Goal: Task Accomplishment & Management: Manage account settings

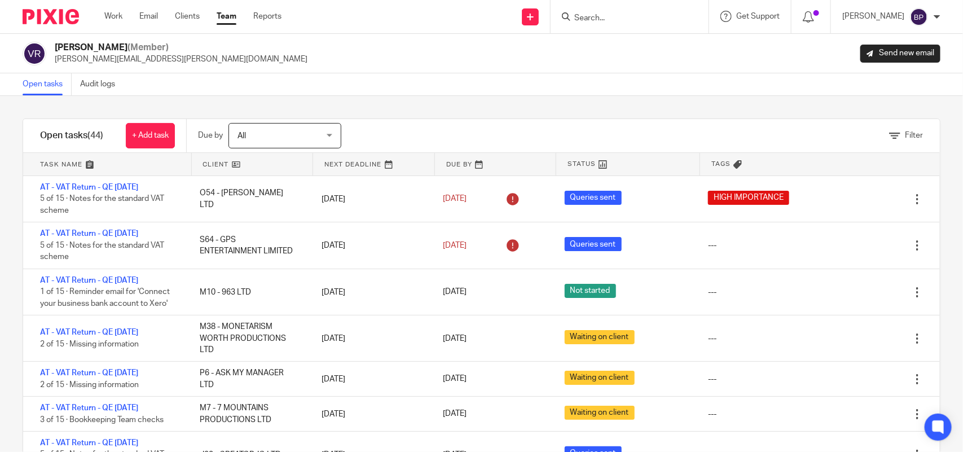
click at [566, 103] on div "Filter tasks Only show tasks matching all of these conditions 1 Client name Is …" at bounding box center [481, 274] width 963 height 356
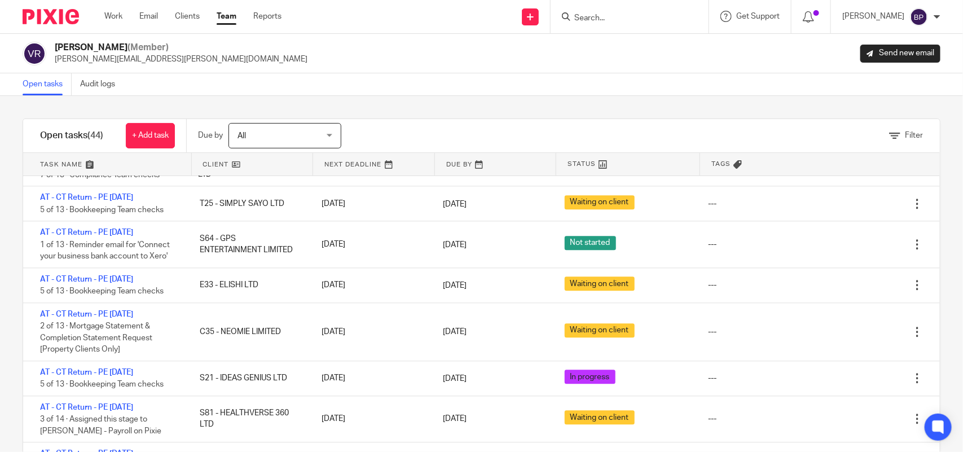
scroll to position [1198, 0]
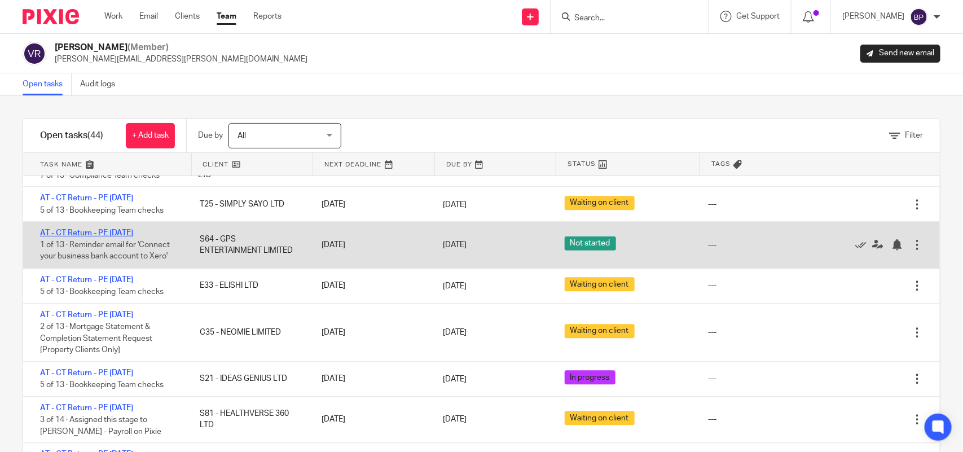
click at [119, 237] on link "AT - CT Return - PE 30-06-2025" at bounding box center [86, 233] width 93 height 8
click at [133, 237] on link "AT - CT Return - PE 30-06-2025" at bounding box center [86, 233] width 93 height 8
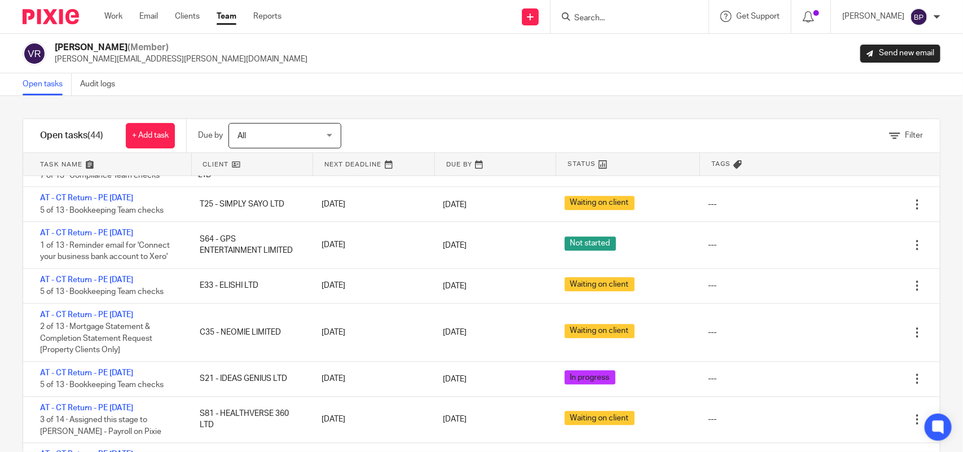
click at [34, 85] on link "Open tasks" at bounding box center [47, 84] width 49 height 22
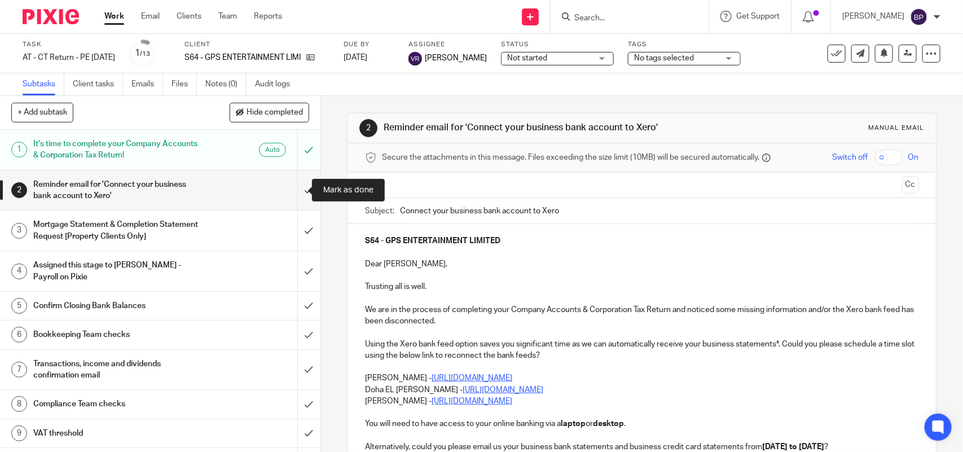
click at [291, 188] on input "submit" at bounding box center [160, 190] width 320 height 40
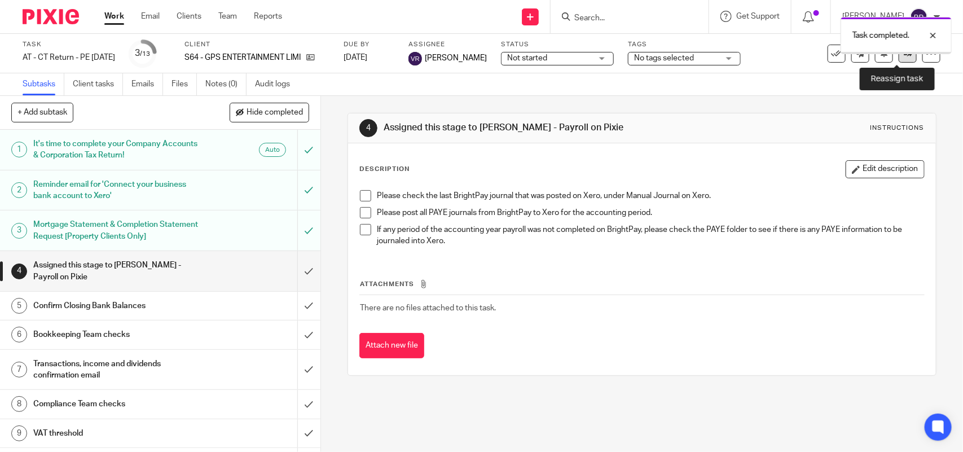
click at [898, 58] on link at bounding box center [907, 54] width 18 height 18
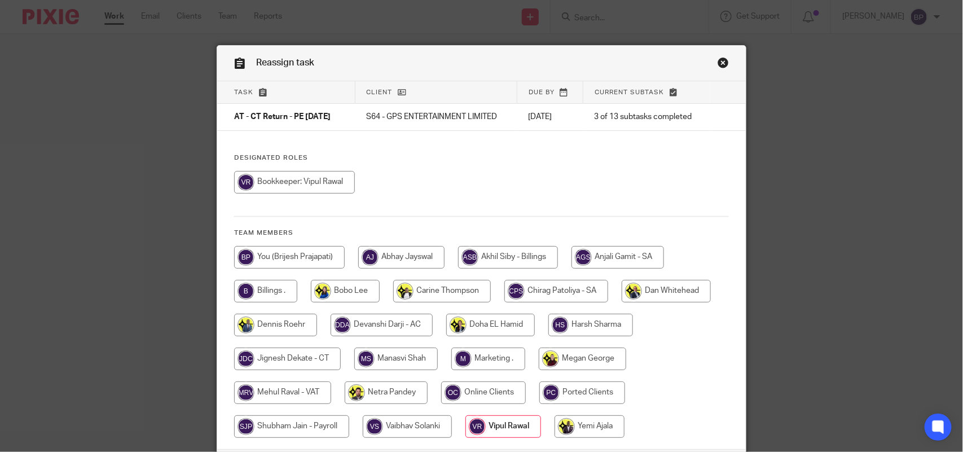
scroll to position [91, 0]
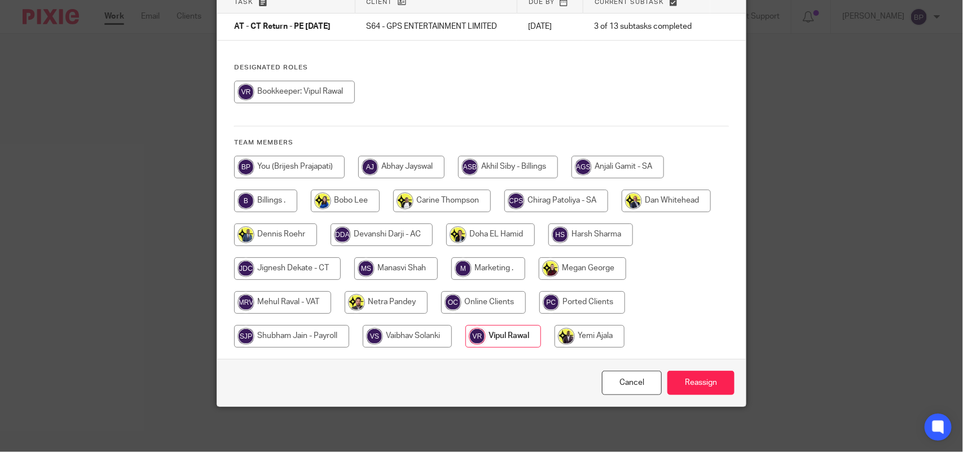
drag, startPoint x: 286, startPoint y: 333, endPoint x: 509, endPoint y: 314, distance: 223.6
click at [289, 333] on input "radio" at bounding box center [291, 336] width 115 height 23
radio input "true"
click at [683, 378] on input "Reassign" at bounding box center [700, 382] width 67 height 24
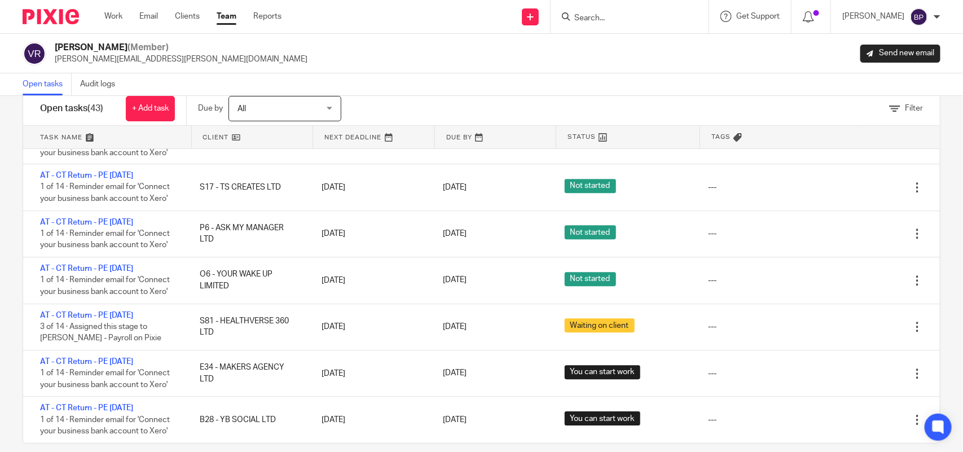
scroll to position [41, 0]
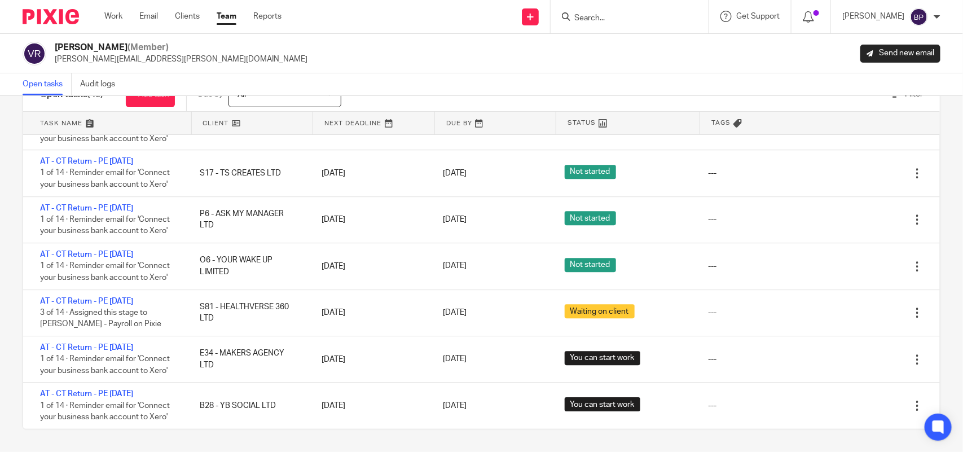
click at [51, 78] on link "Open tasks" at bounding box center [47, 84] width 49 height 22
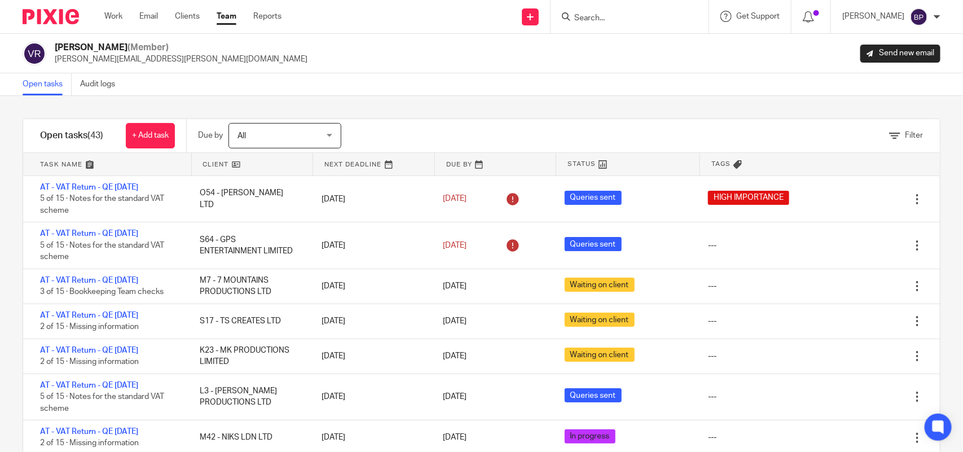
click at [223, 17] on link "Team" at bounding box center [227, 16] width 20 height 11
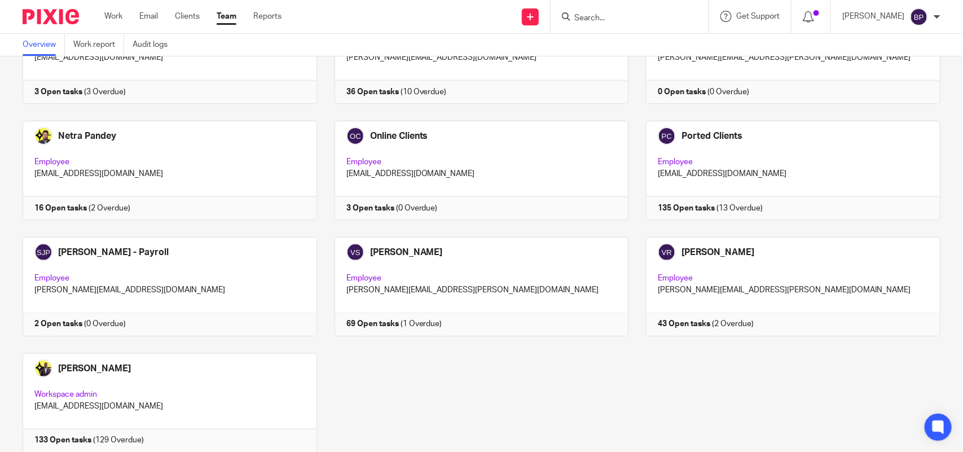
scroll to position [705, 0]
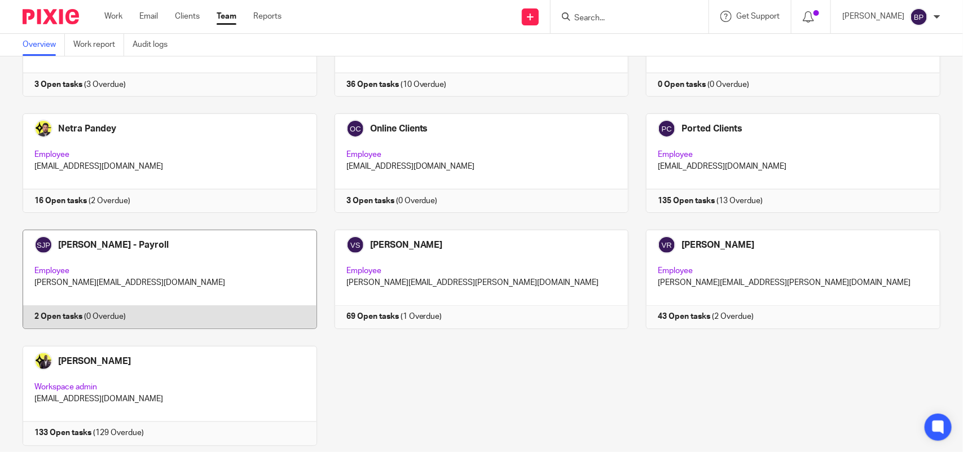
click at [231, 275] on link at bounding box center [161, 279] width 312 height 99
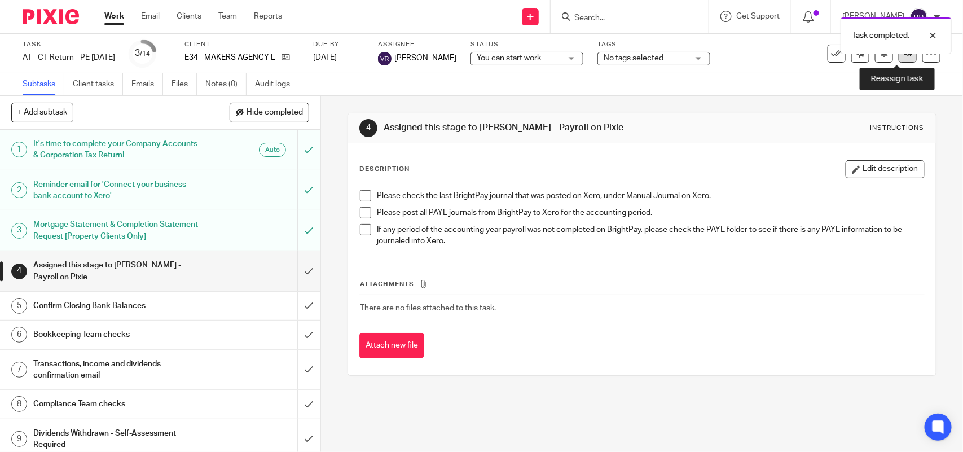
click at [898, 58] on link at bounding box center [907, 54] width 18 height 18
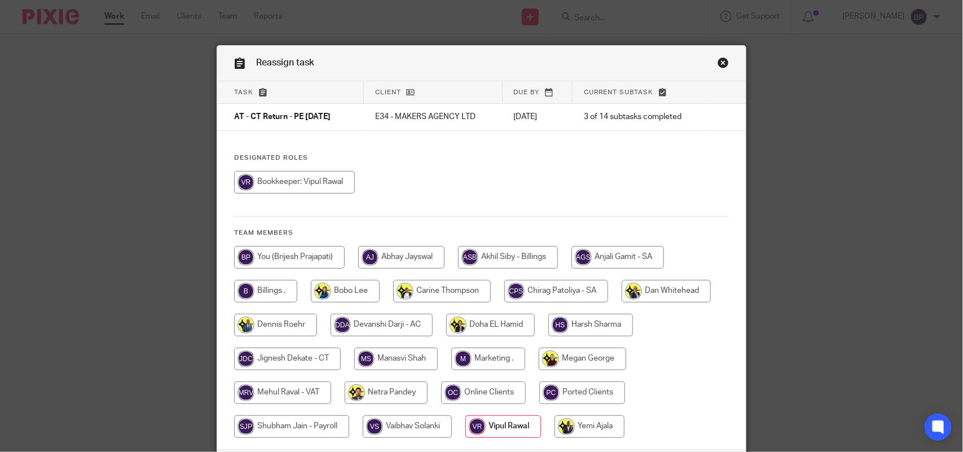
scroll to position [91, 0]
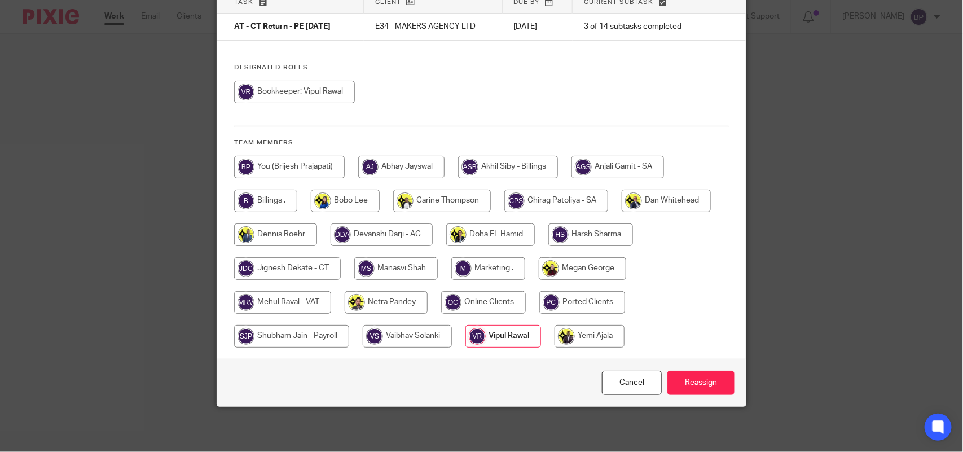
click at [288, 333] on input "radio" at bounding box center [291, 336] width 115 height 23
radio input "true"
click at [720, 391] on input "Reassign" at bounding box center [700, 382] width 67 height 24
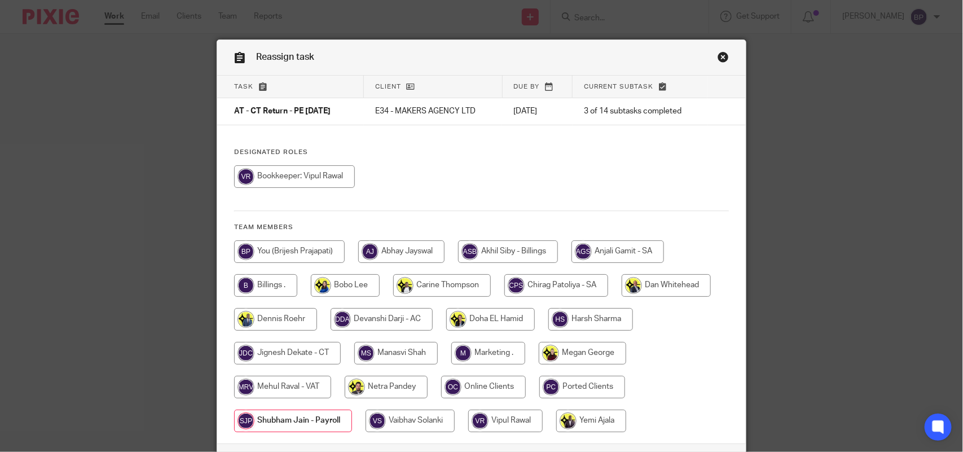
scroll to position [0, 0]
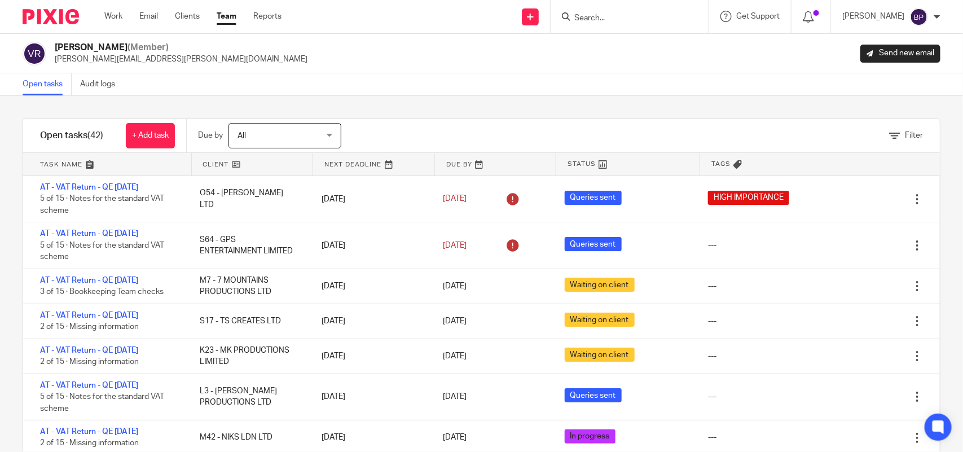
click at [25, 85] on link "Open tasks" at bounding box center [47, 84] width 49 height 22
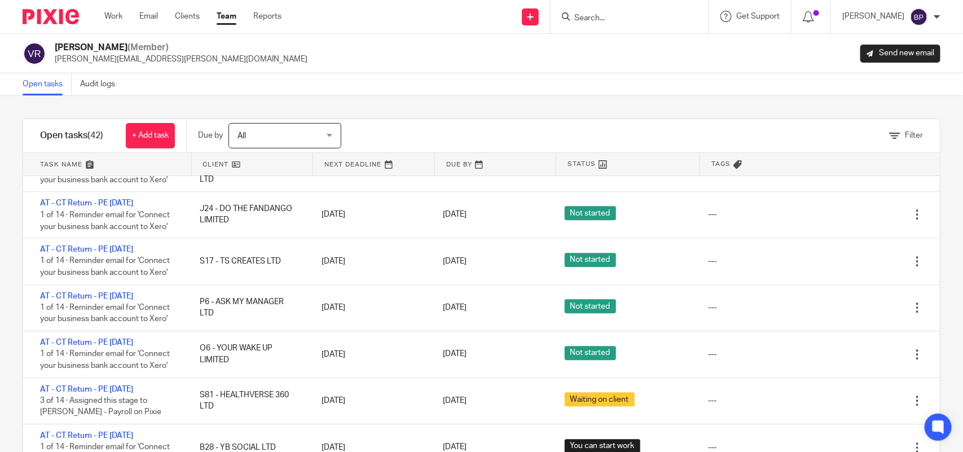
scroll to position [41, 0]
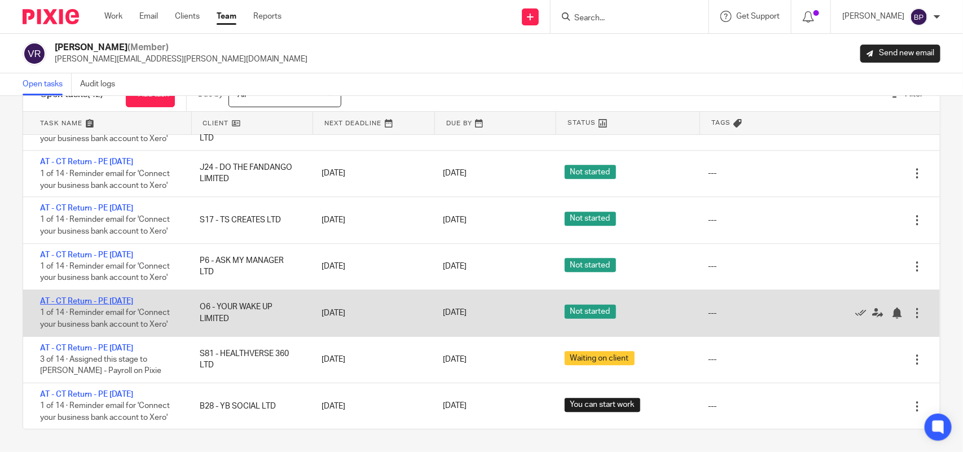
click at [133, 302] on link "AT - CT Return - PE 31-07-2025" at bounding box center [86, 301] width 93 height 8
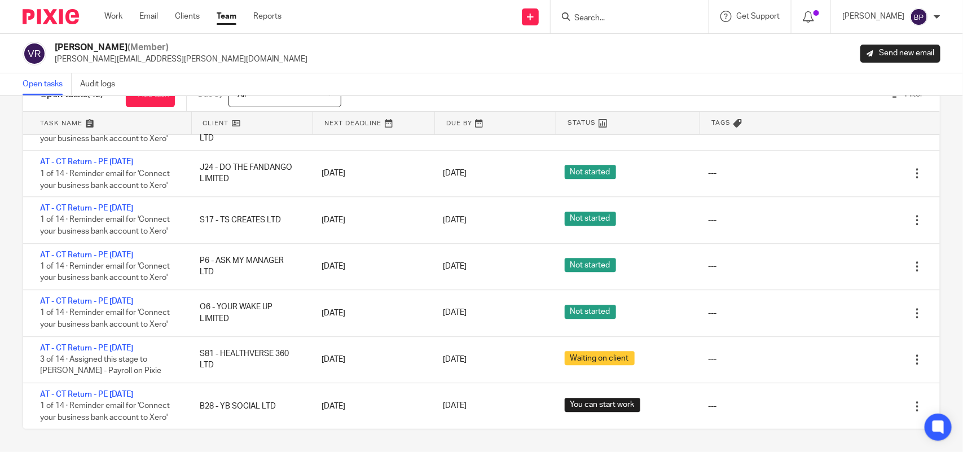
click at [57, 89] on link "Open tasks" at bounding box center [47, 84] width 49 height 22
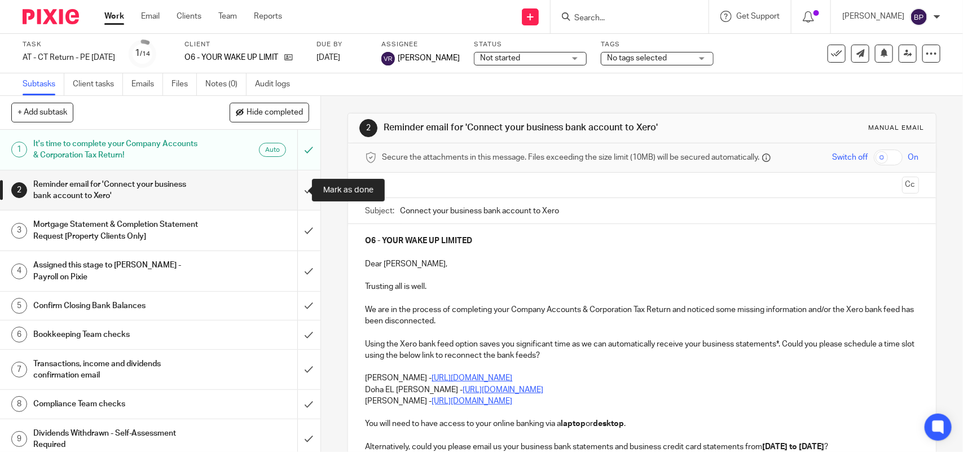
drag, startPoint x: 298, startPoint y: 181, endPoint x: 209, endPoint y: 200, distance: 90.6
click at [298, 181] on input "submit" at bounding box center [160, 190] width 320 height 40
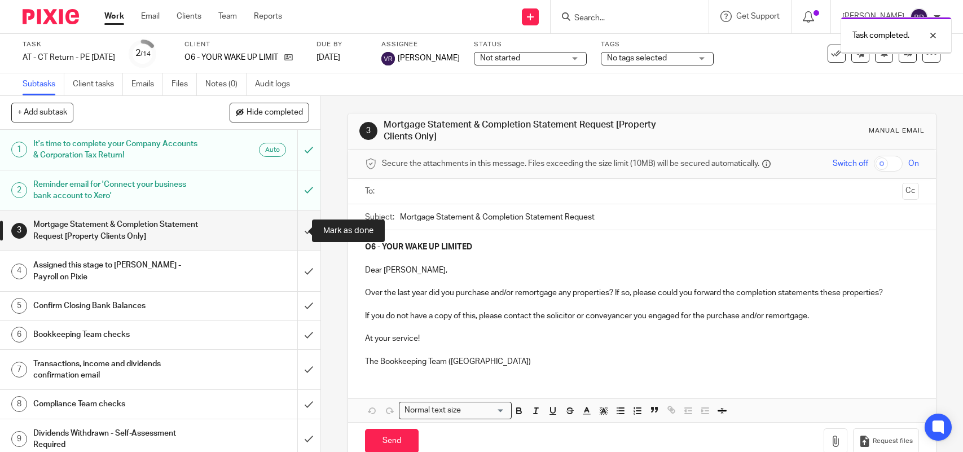
click at [288, 228] on input "submit" at bounding box center [160, 230] width 320 height 40
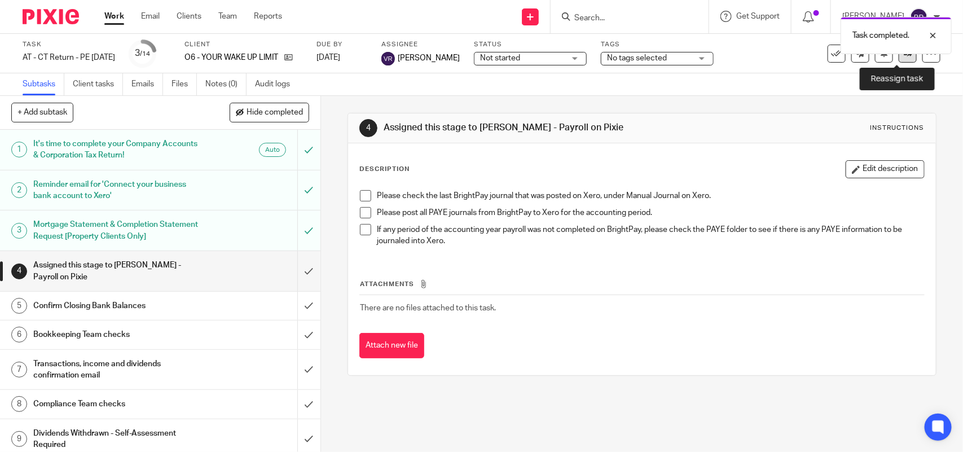
click at [903, 57] on icon at bounding box center [907, 53] width 8 height 8
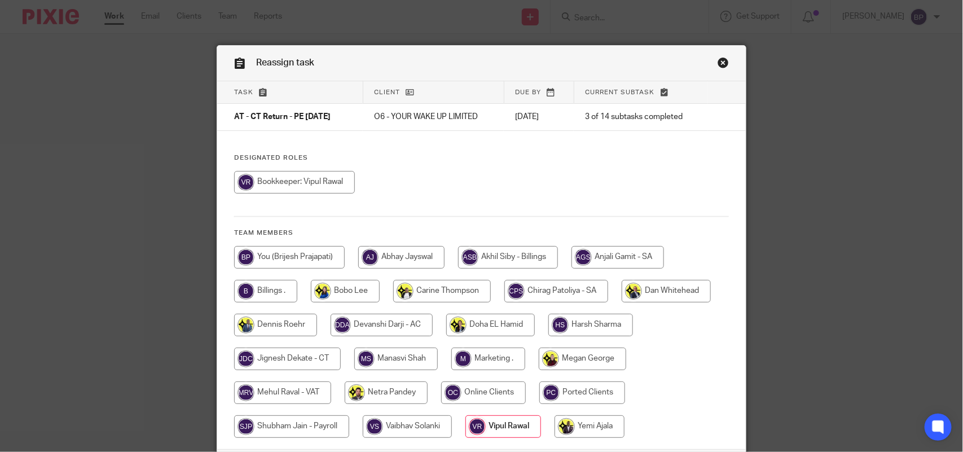
scroll to position [91, 0]
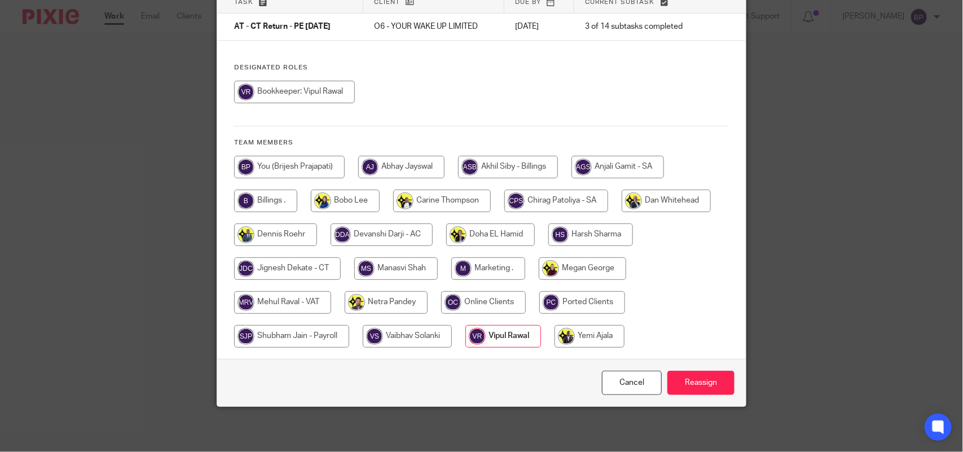
click at [294, 334] on input "radio" at bounding box center [291, 336] width 115 height 23
radio input "true"
click at [705, 376] on input "Reassign" at bounding box center [700, 382] width 67 height 24
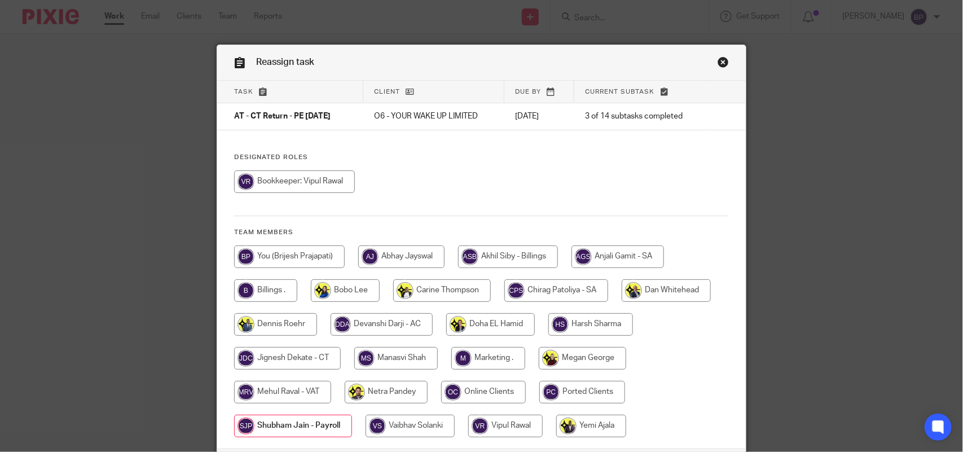
scroll to position [0, 0]
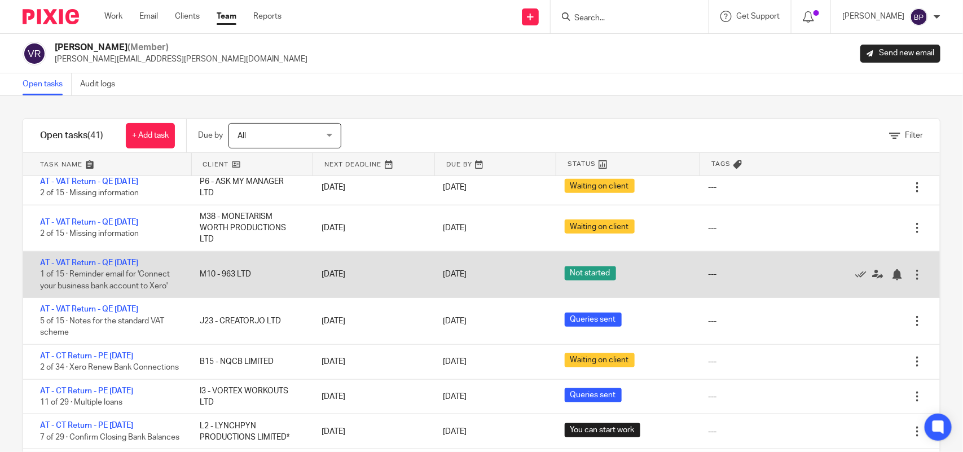
scroll to position [634, 0]
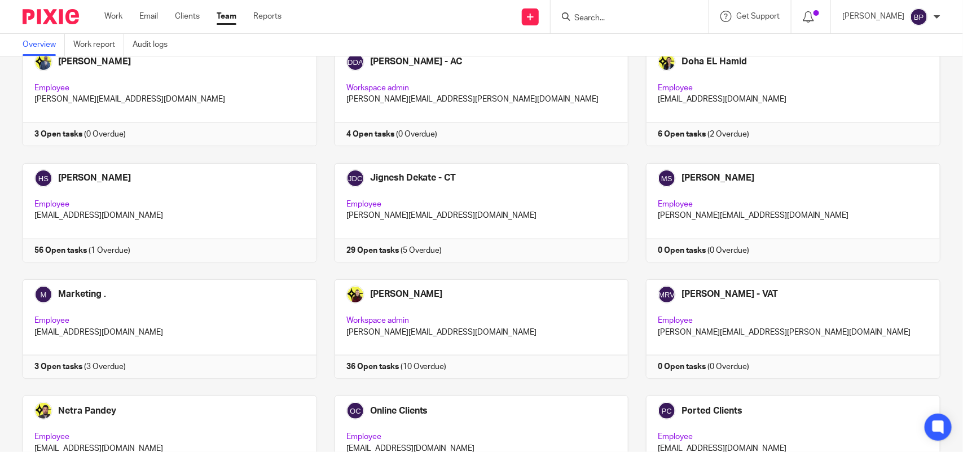
scroll to position [742, 0]
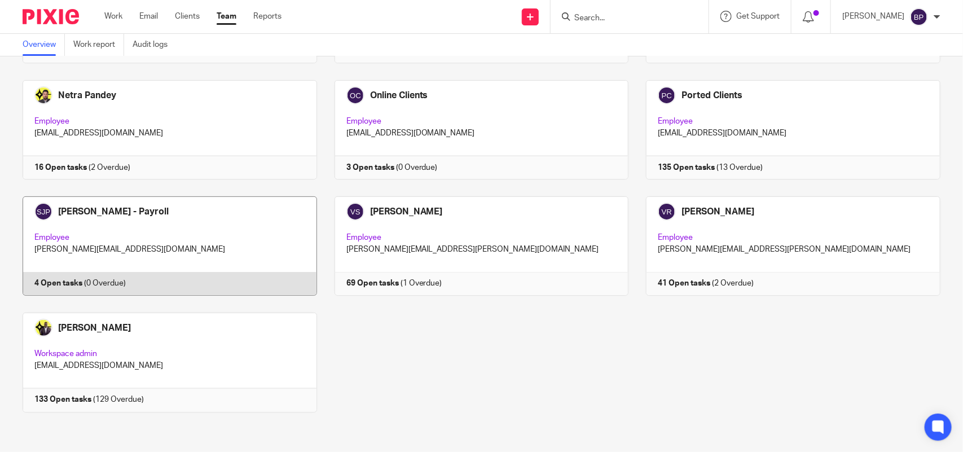
click at [192, 266] on link at bounding box center [161, 245] width 312 height 99
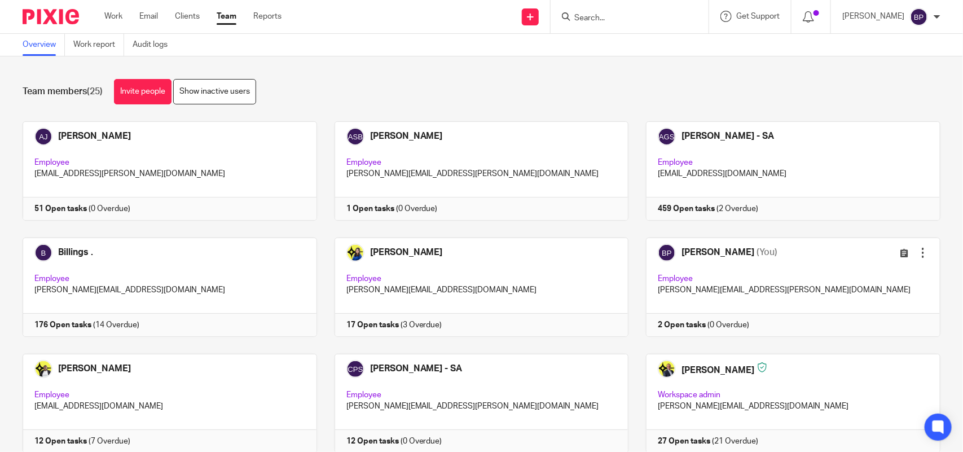
scroll to position [742, 0]
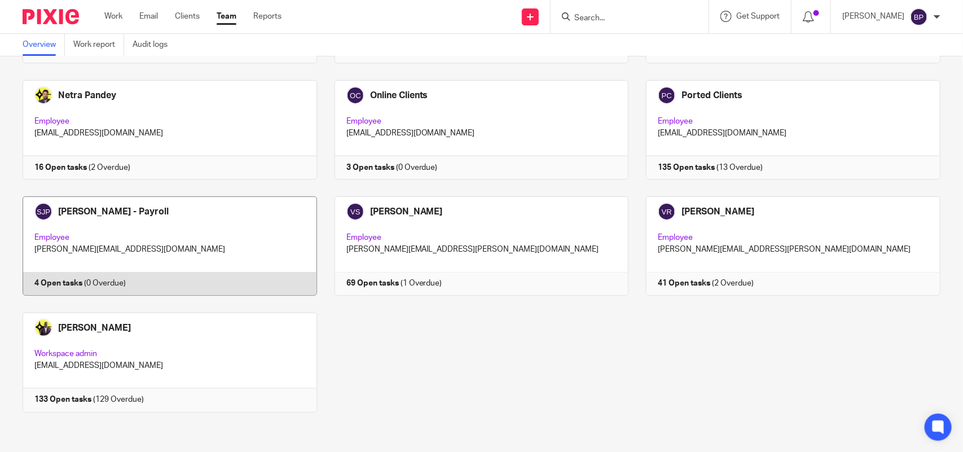
click at [228, 248] on link at bounding box center [161, 245] width 312 height 99
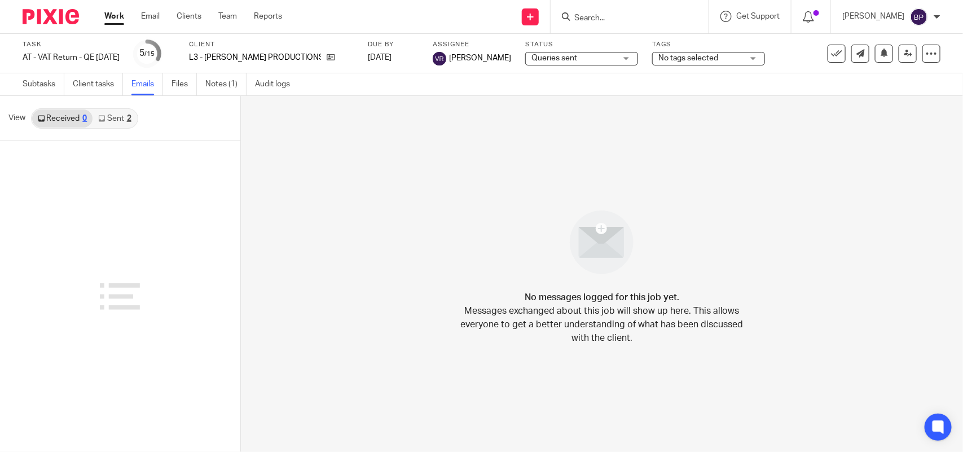
click at [117, 114] on link "Sent 2" at bounding box center [114, 118] width 44 height 18
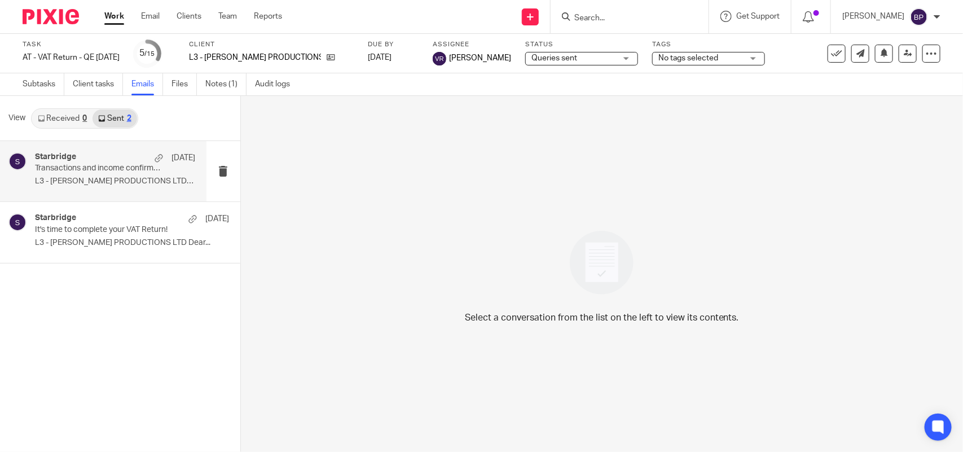
click at [116, 167] on p "Transactions and income confirmation required to complete your VAT Return" at bounding box center [99, 169] width 128 height 10
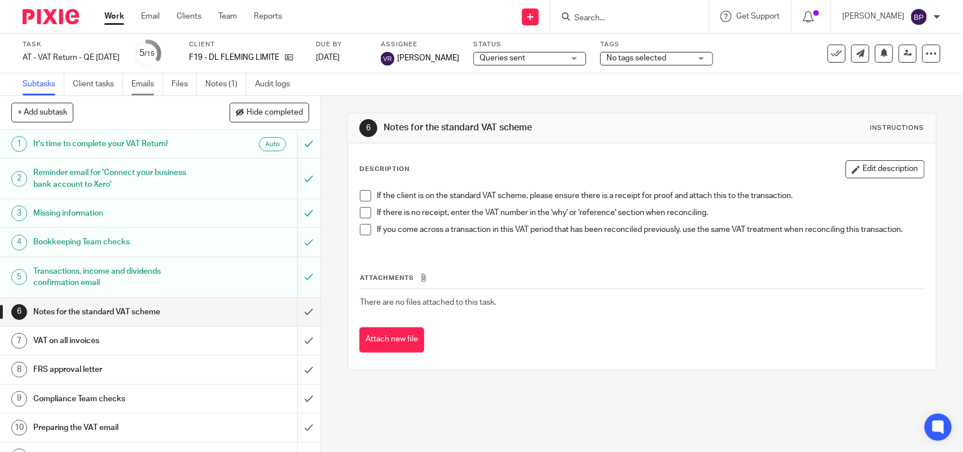
click at [154, 83] on link "Emails" at bounding box center [147, 84] width 32 height 22
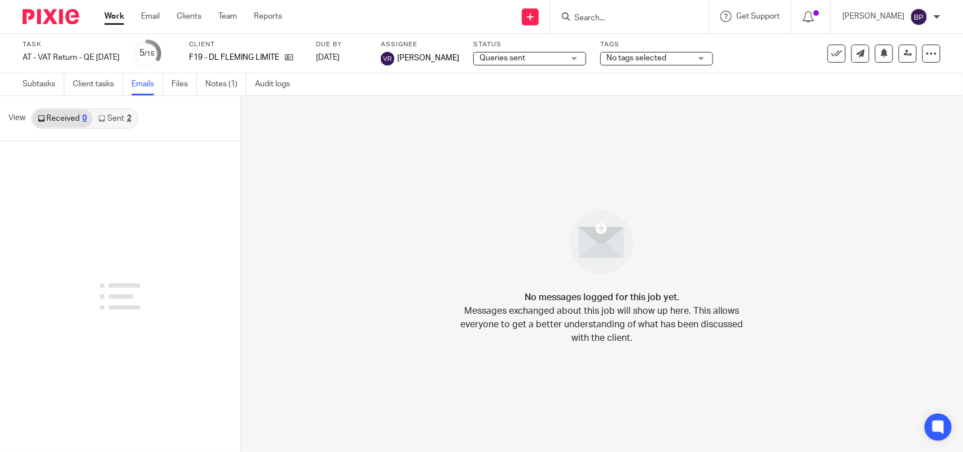
click at [119, 118] on link "Sent 2" at bounding box center [114, 118] width 44 height 18
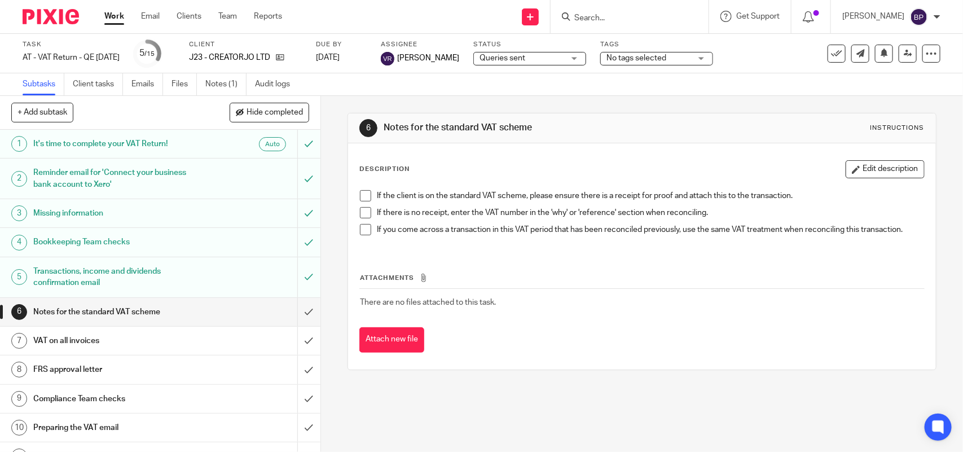
click at [155, 81] on link "Emails" at bounding box center [147, 84] width 32 height 22
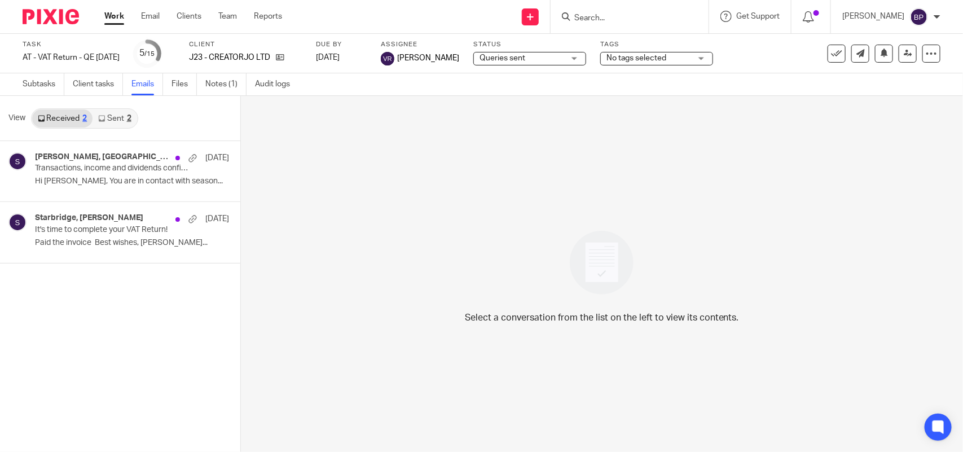
click at [113, 117] on link "Sent 2" at bounding box center [114, 118] width 44 height 18
click at [48, 118] on link "Received 2" at bounding box center [62, 118] width 60 height 18
click at [71, 169] on p "Transactions, income and dividends confirmation required to complete your VAT R…" at bounding box center [112, 169] width 155 height 10
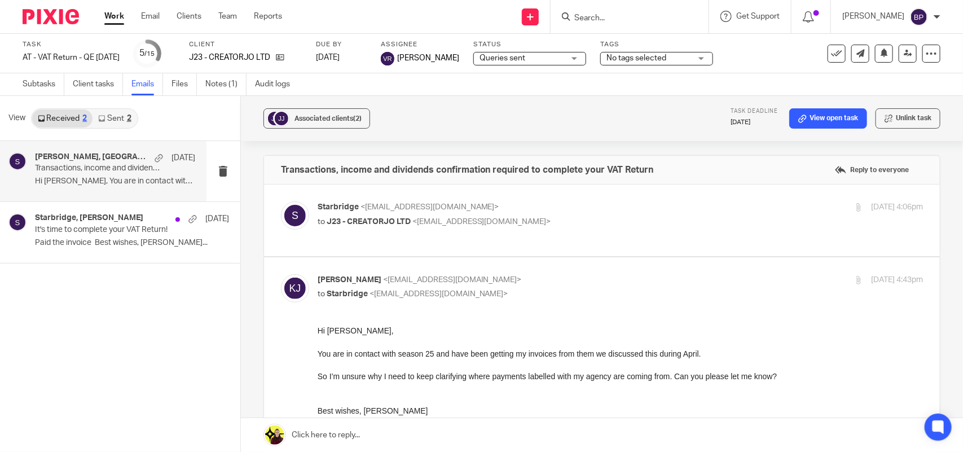
click at [613, 213] on p "Starbridge <info@starbridge.uk>" at bounding box center [519, 207] width 404 height 12
checkbox input "true"
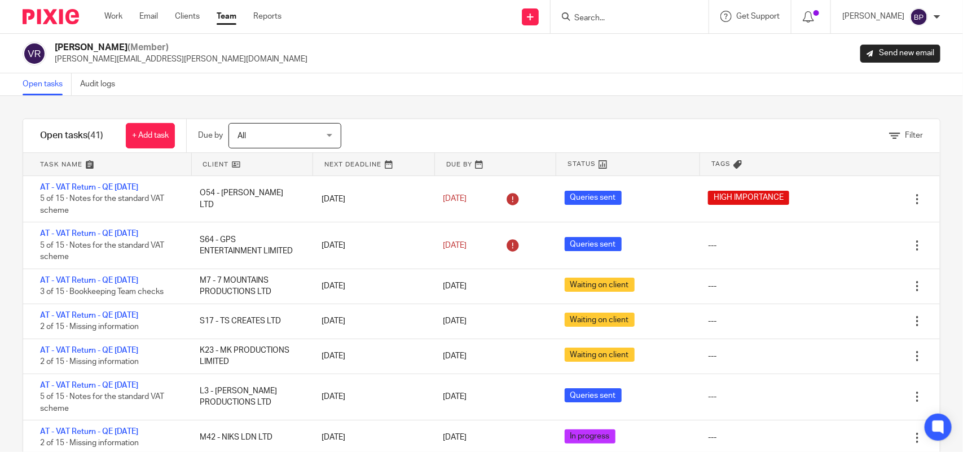
click at [473, 96] on div "Filter tasks Only show tasks matching all of these conditions 1 Client name Is …" at bounding box center [481, 274] width 963 height 356
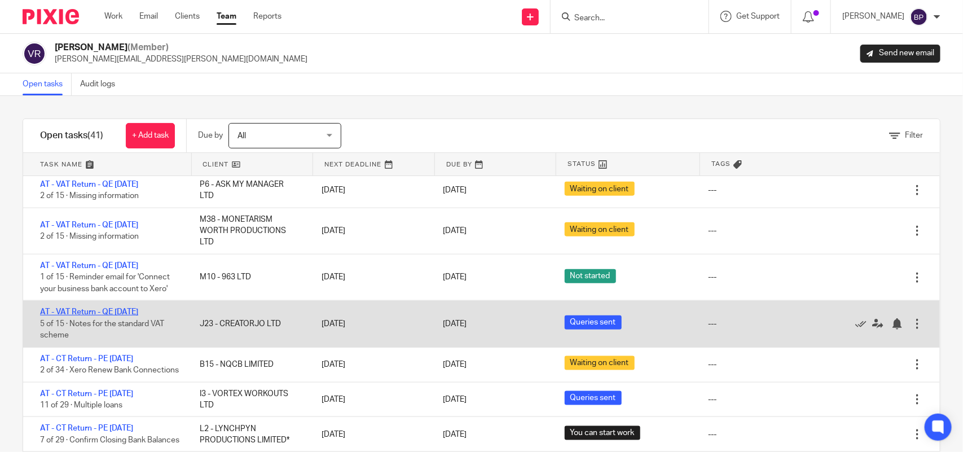
click at [138, 314] on link "AT - VAT Return - QE [DATE]" at bounding box center [89, 312] width 98 height 8
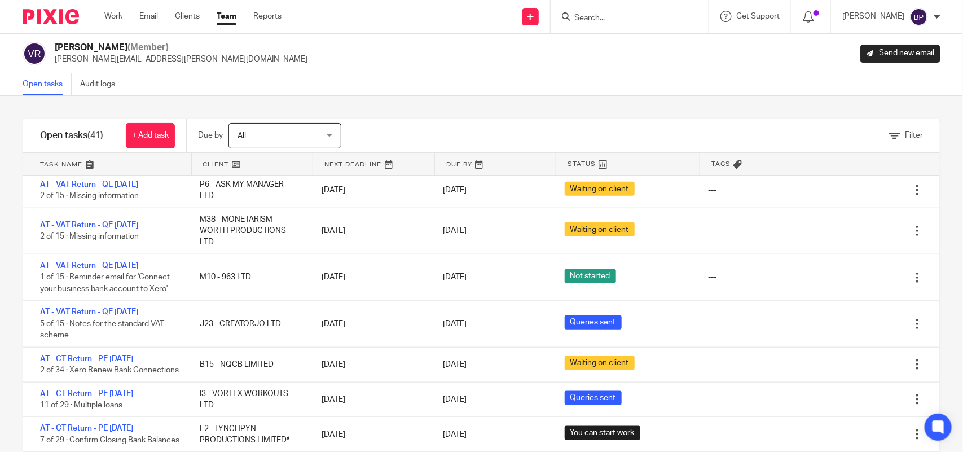
click at [460, 103] on div "Filter tasks Only show tasks matching all of these conditions 1 Client name Is …" at bounding box center [481, 274] width 963 height 356
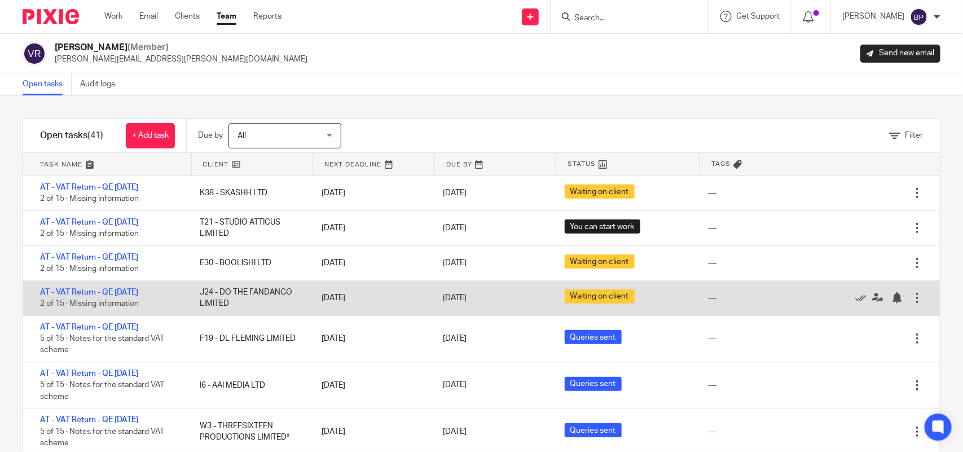
scroll to position [0, 0]
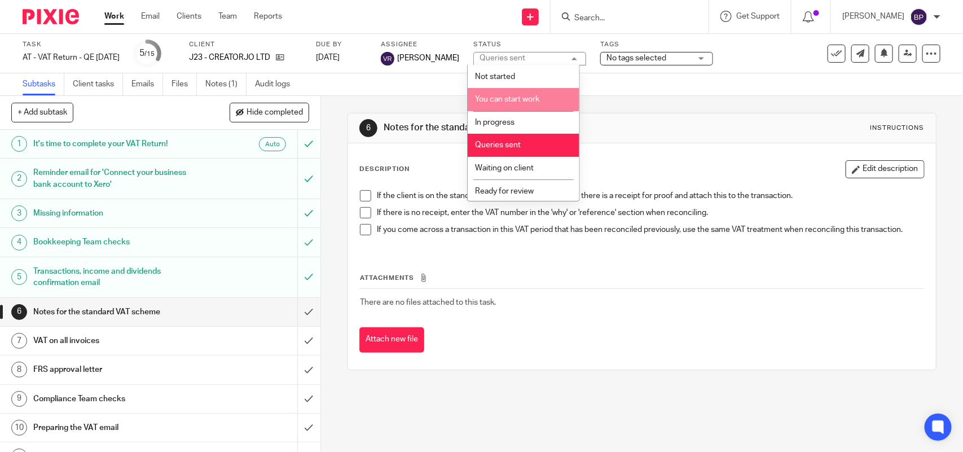
scroll to position [46, 0]
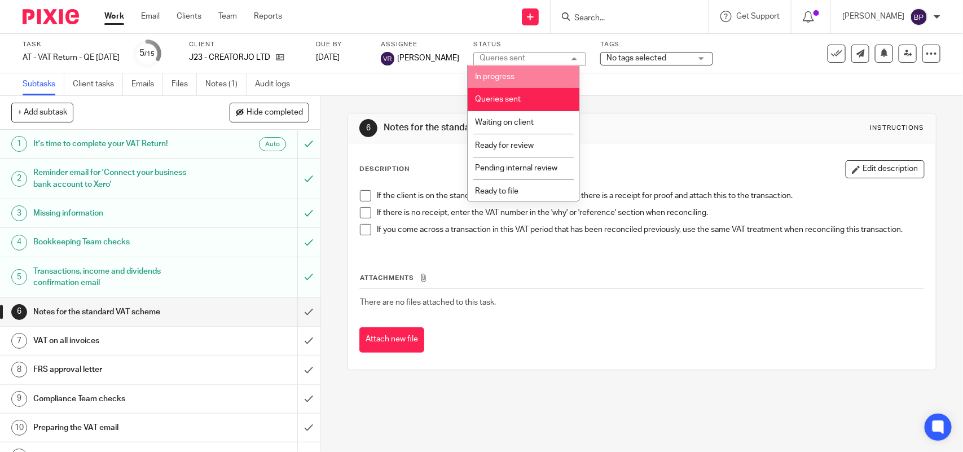
click at [523, 74] on li "In progress" at bounding box center [523, 76] width 112 height 23
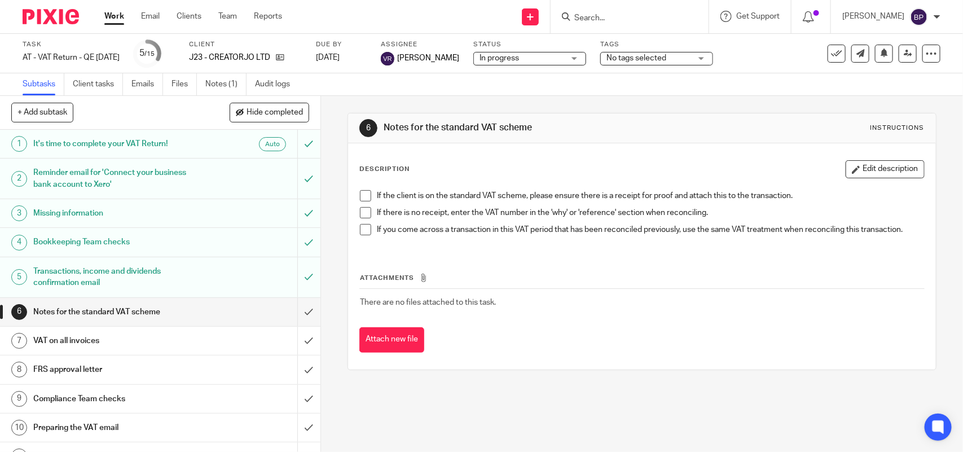
click at [363, 197] on span at bounding box center [365, 195] width 11 height 11
click at [364, 213] on span at bounding box center [365, 212] width 11 height 11
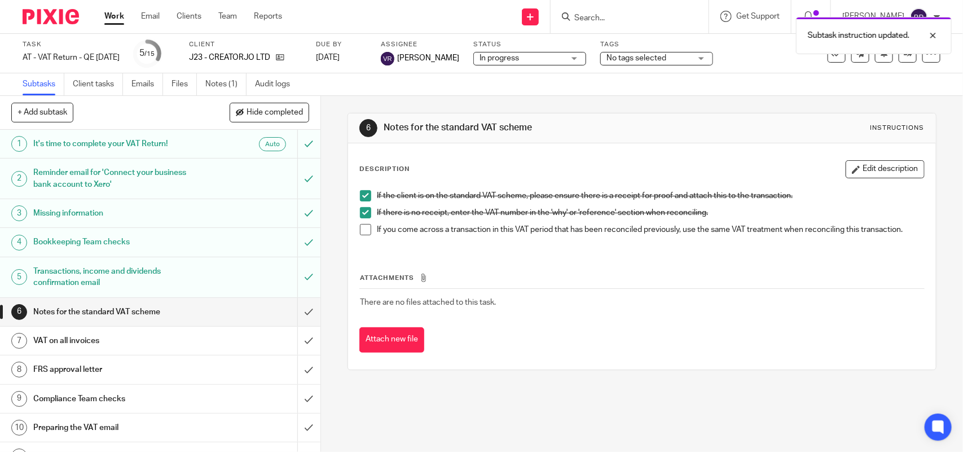
click at [361, 228] on span at bounding box center [365, 229] width 11 height 11
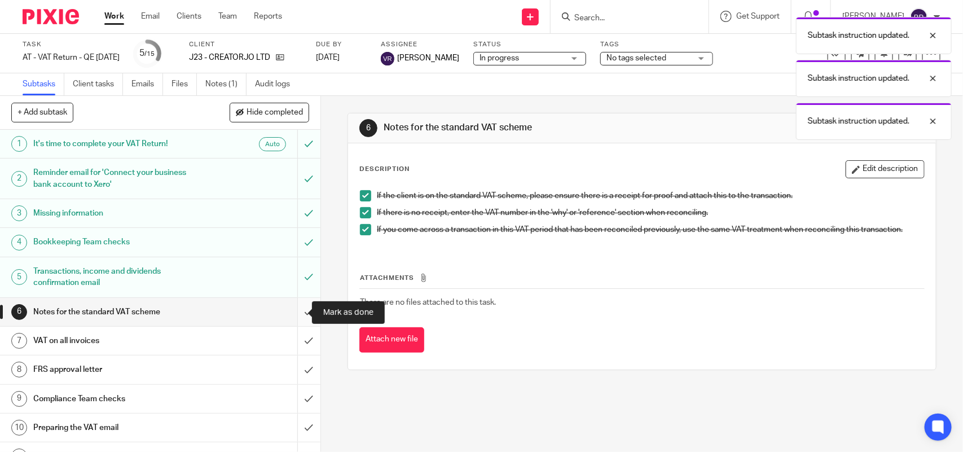
click at [297, 309] on input "submit" at bounding box center [160, 312] width 320 height 28
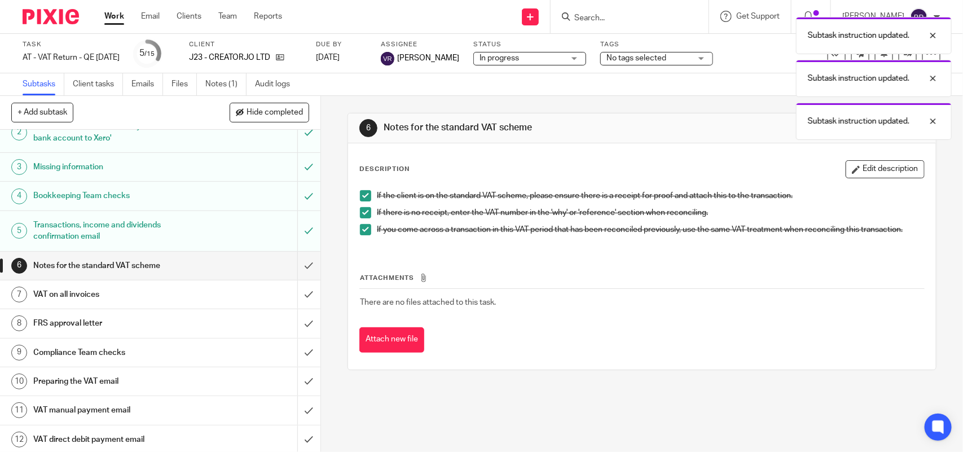
scroll to position [70, 0]
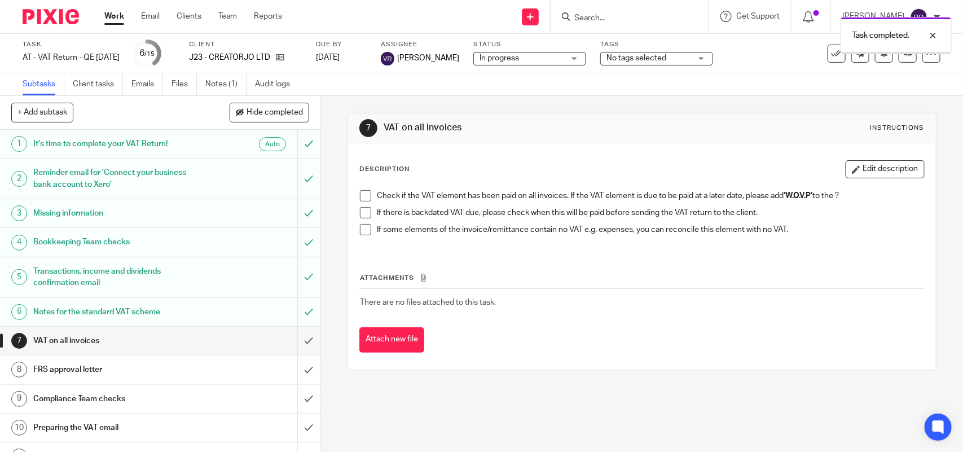
scroll to position [141, 0]
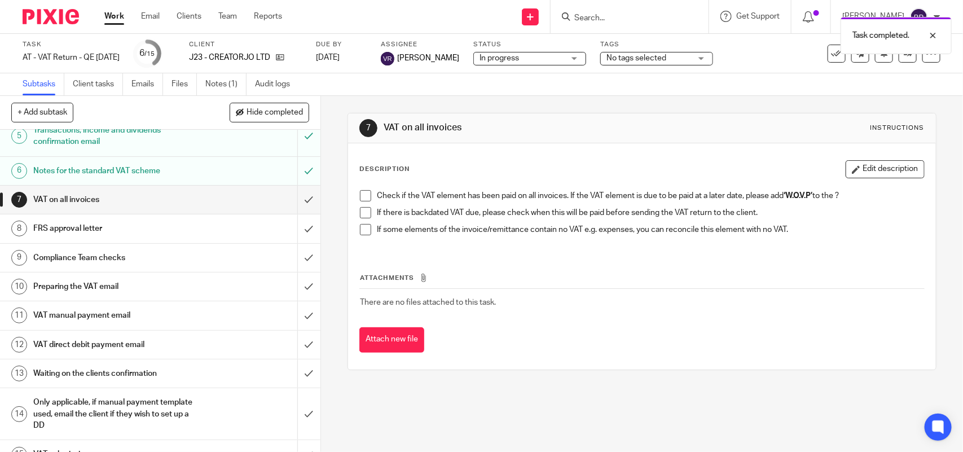
click at [360, 198] on span at bounding box center [365, 195] width 11 height 11
click at [364, 215] on span at bounding box center [365, 212] width 11 height 11
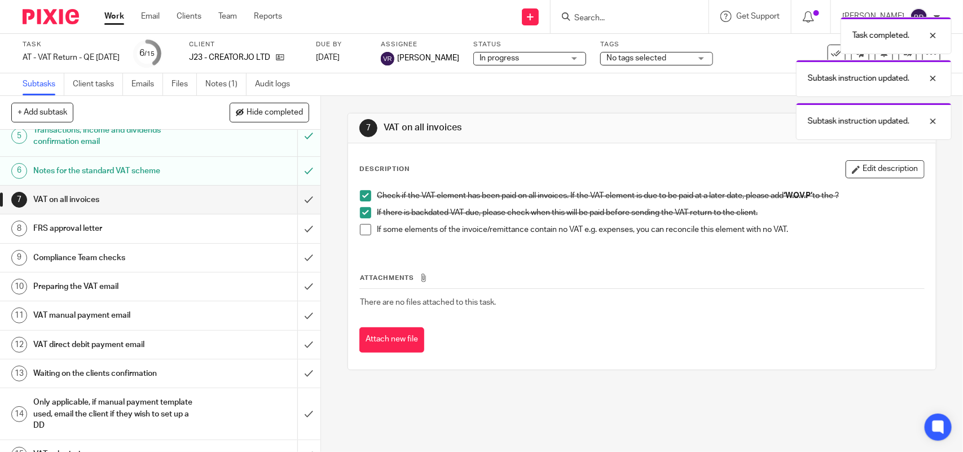
click at [368, 228] on li "If some elements of the invoice/remittance contain no VAT e.g. expenses, you ca…" at bounding box center [641, 232] width 563 height 17
click at [360, 230] on span at bounding box center [365, 229] width 11 height 11
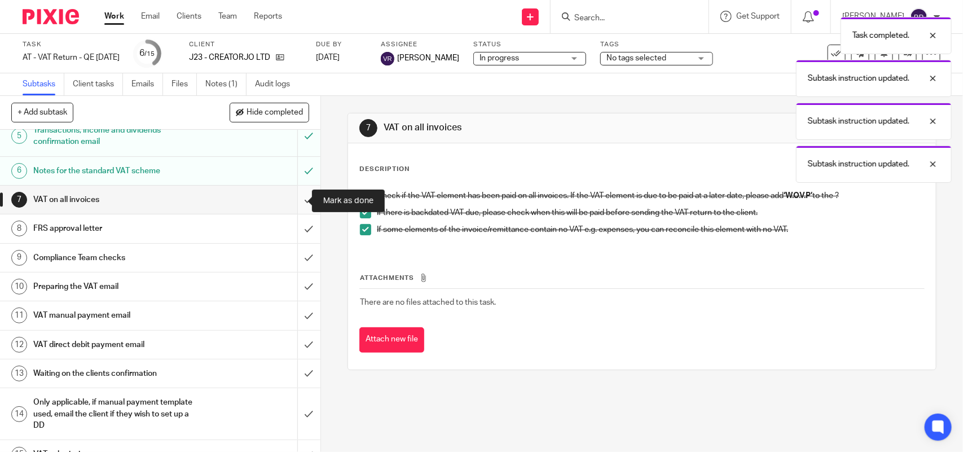
click at [292, 196] on input "submit" at bounding box center [160, 200] width 320 height 28
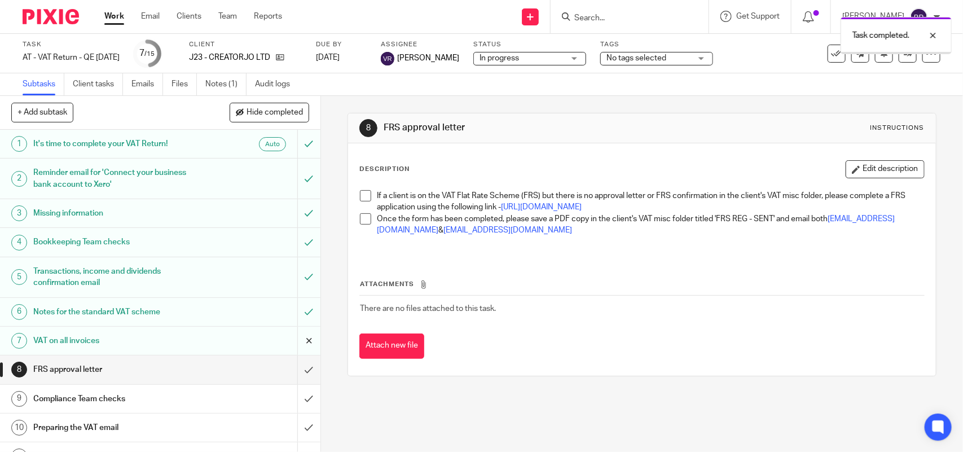
scroll to position [141, 0]
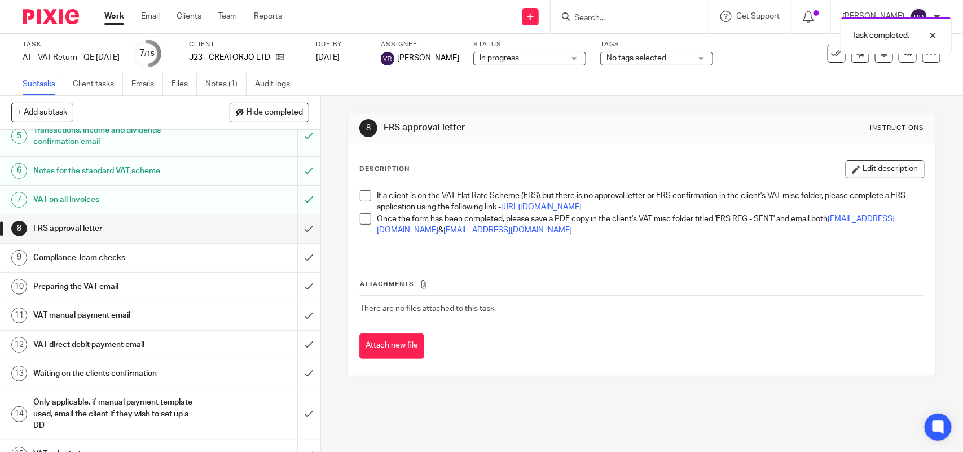
click at [363, 191] on span at bounding box center [365, 195] width 11 height 11
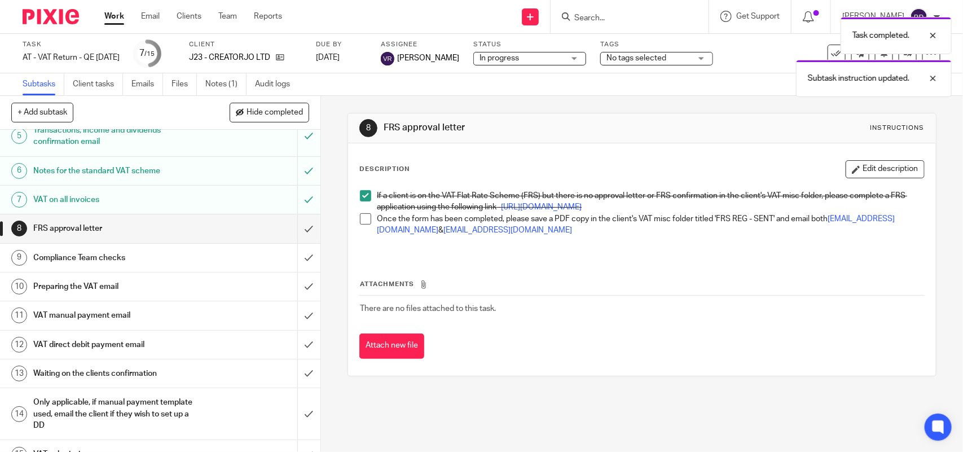
click at [363, 224] on span at bounding box center [365, 218] width 11 height 11
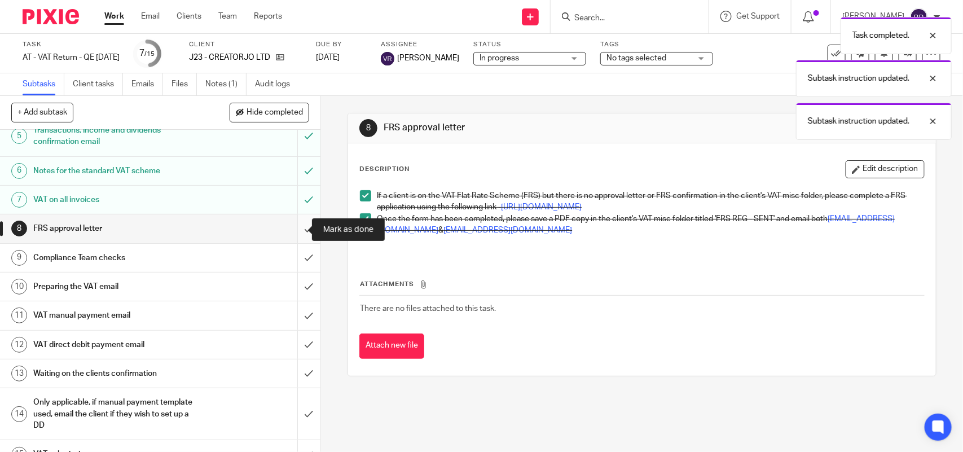
click at [297, 232] on input "submit" at bounding box center [160, 228] width 320 height 28
